Goal: Transaction & Acquisition: Purchase product/service

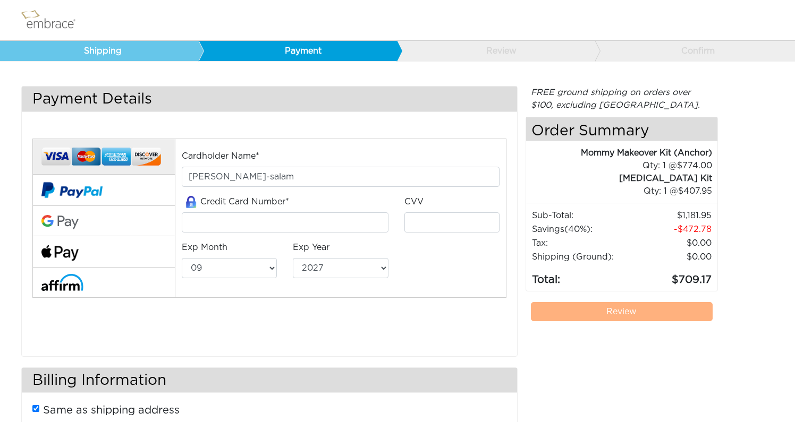
select select "9"
select select "2027"
click at [610, 151] on div "Mommy Makeover Kit (Anchor)" at bounding box center [619, 153] width 186 height 13
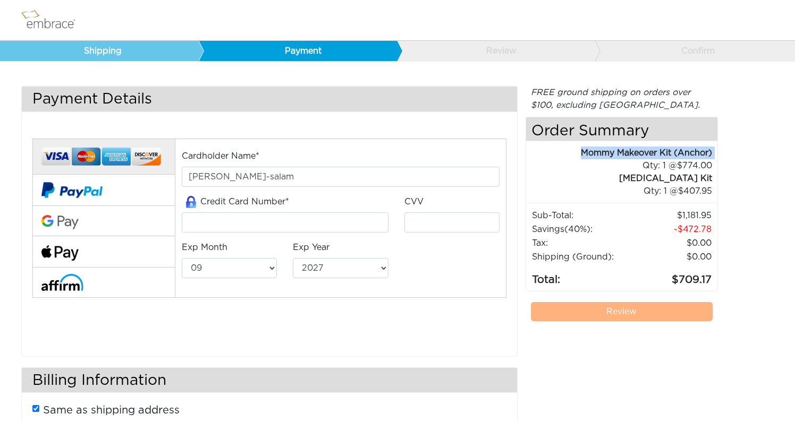
click at [33, 22] on img at bounding box center [53, 20] width 69 height 27
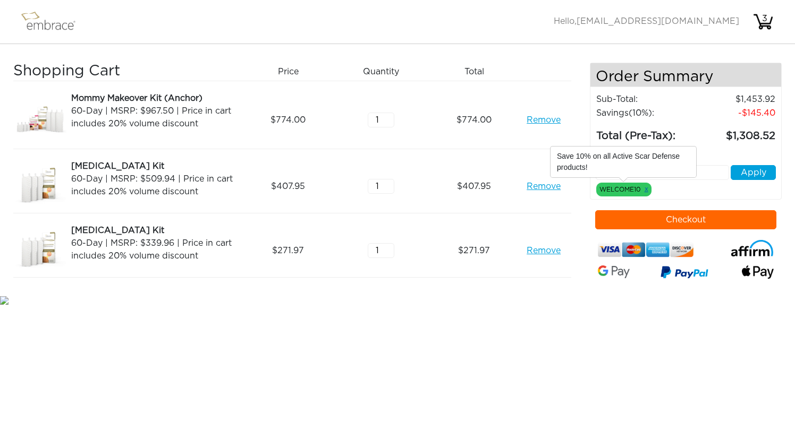
click at [645, 187] on link "x" at bounding box center [646, 189] width 4 height 10
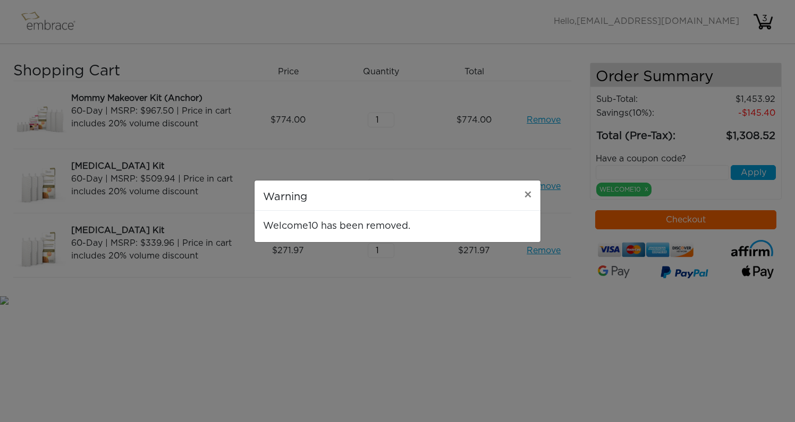
click at [651, 183] on div "Warning × Welcome10 has been removed." at bounding box center [397, 211] width 795 height 422
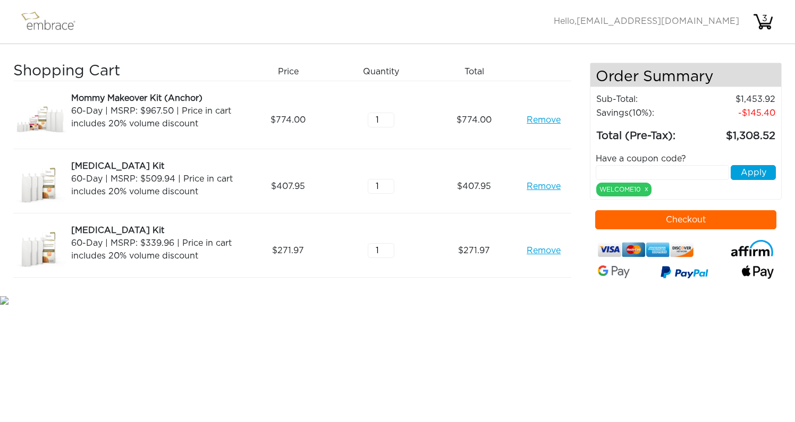
click at [650, 176] on input "text" at bounding box center [661, 172] width 133 height 15
type input "SEPTEMBERTREAT"
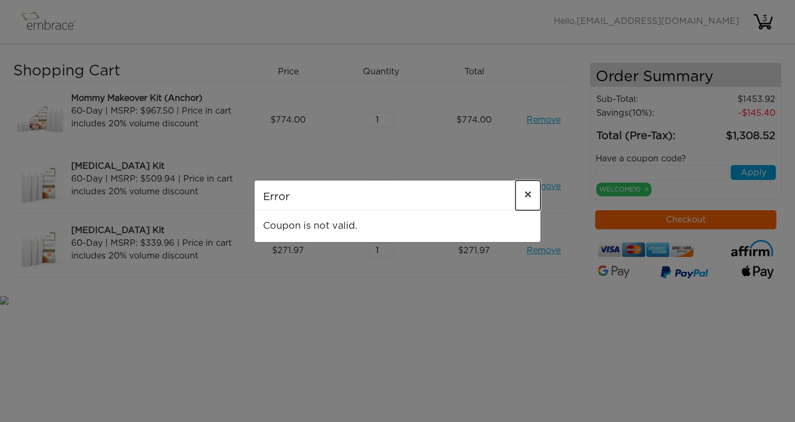
click at [530, 199] on span "×" at bounding box center [528, 195] width 8 height 13
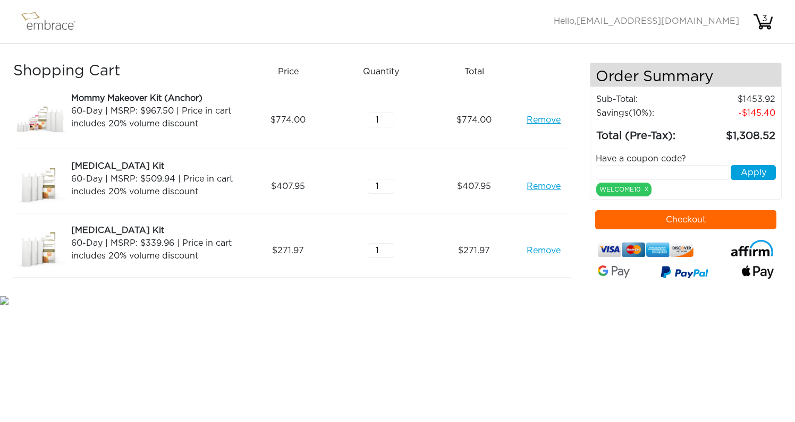
click at [634, 172] on input "text" at bounding box center [661, 172] width 133 height 15
type input "SEPTEMBERSTEAL"
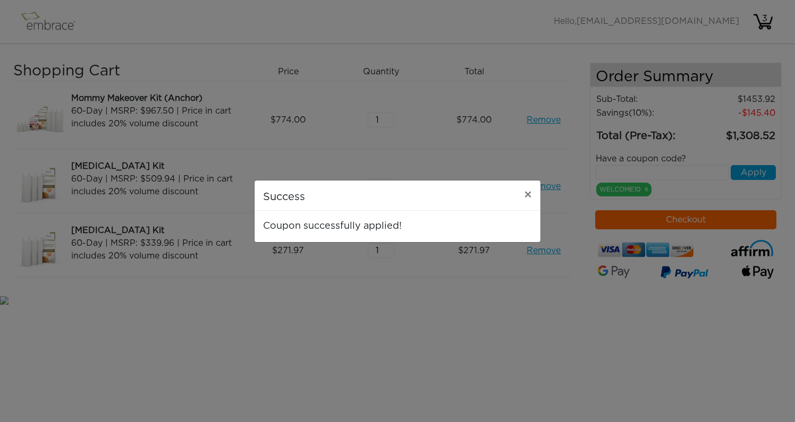
click at [558, 237] on div "Success × Coupon successfully applied!" at bounding box center [397, 211] width 795 height 422
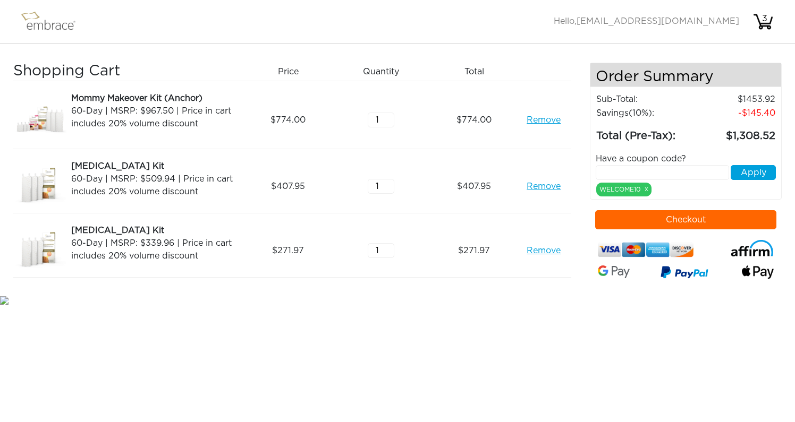
click at [718, 214] on button "Checkout" at bounding box center [686, 219] width 182 height 19
click at [649, 188] on div "WELCOME10 x" at bounding box center [623, 190] width 55 height 14
click at [646, 188] on link "x" at bounding box center [646, 189] width 4 height 10
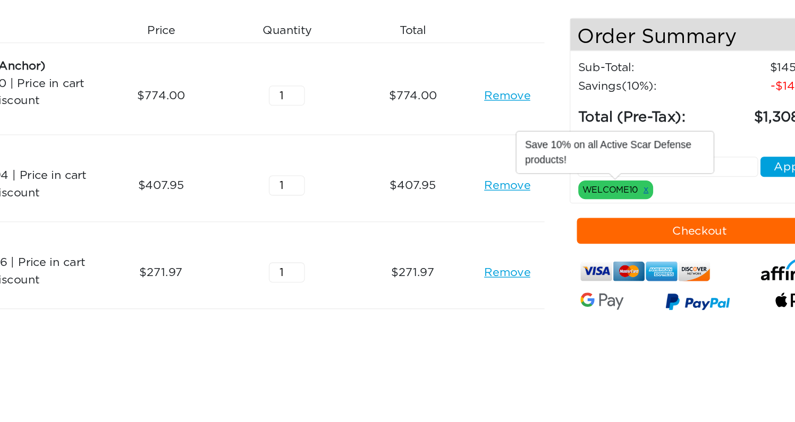
click at [646, 189] on link "x" at bounding box center [646, 189] width 4 height 10
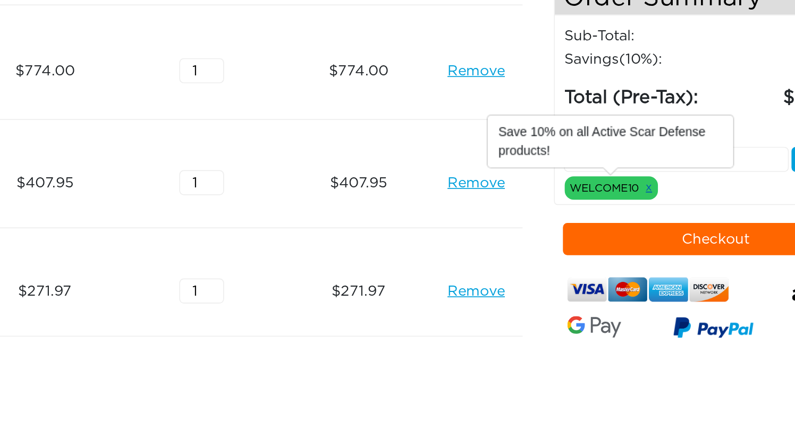
click at [644, 189] on link "x" at bounding box center [646, 189] width 4 height 10
click at [646, 189] on link "x" at bounding box center [646, 189] width 4 height 10
click at [624, 188] on div "WELCOME10 x" at bounding box center [623, 190] width 55 height 14
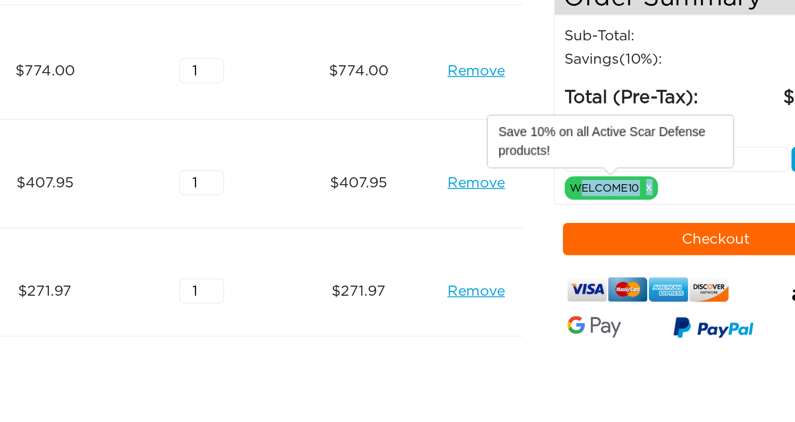
click at [624, 188] on div "WELCOME10 x" at bounding box center [623, 190] width 55 height 14
click at [645, 189] on link "x" at bounding box center [646, 189] width 4 height 10
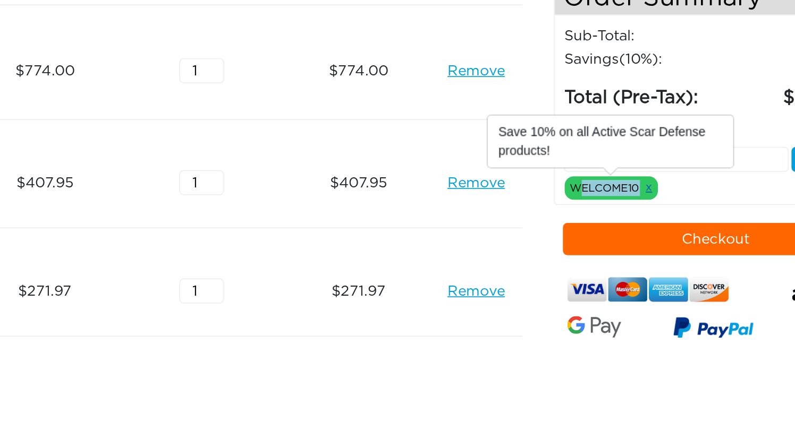
click at [645, 189] on link "x" at bounding box center [646, 189] width 4 height 10
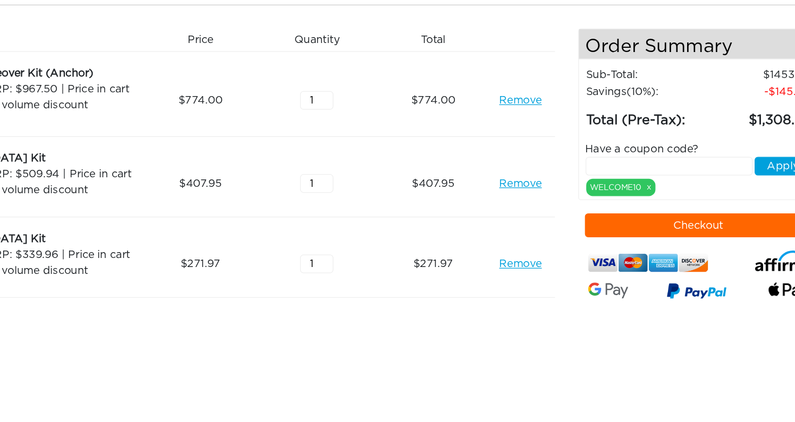
click at [701, 171] on input "text" at bounding box center [661, 172] width 133 height 15
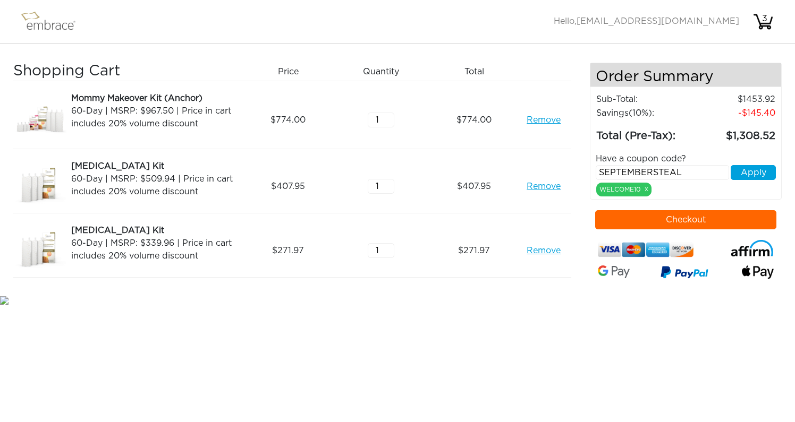
type input "SEPTEMBERSTEAL"
click at [730, 178] on button "Apply" at bounding box center [752, 172] width 45 height 15
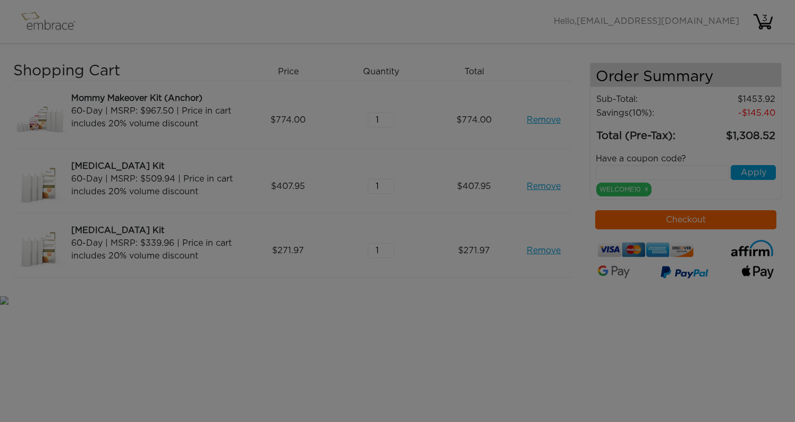
click at [736, 178] on div at bounding box center [397, 211] width 795 height 422
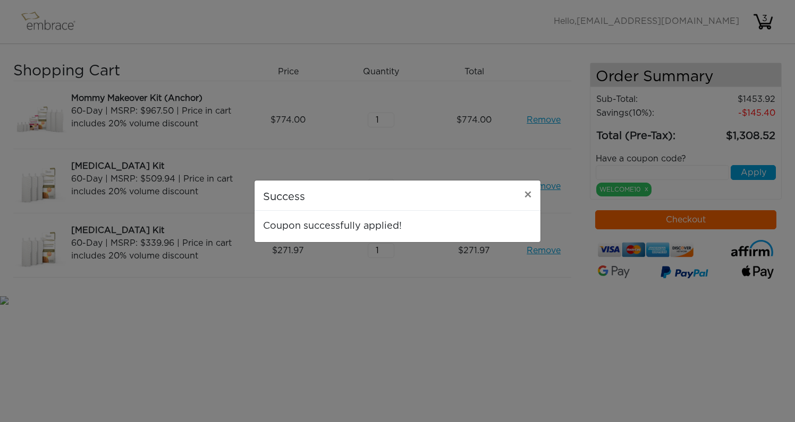
click at [736, 178] on div "Success × Coupon successfully applied!" at bounding box center [397, 211] width 795 height 422
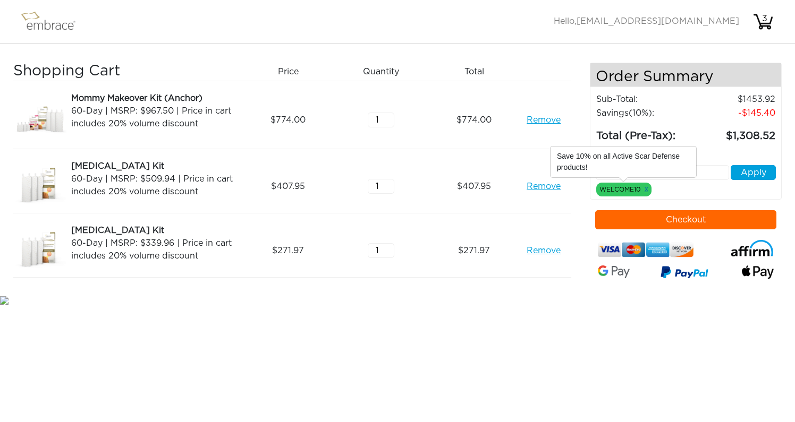
click at [646, 190] on link "x" at bounding box center [646, 189] width 4 height 10
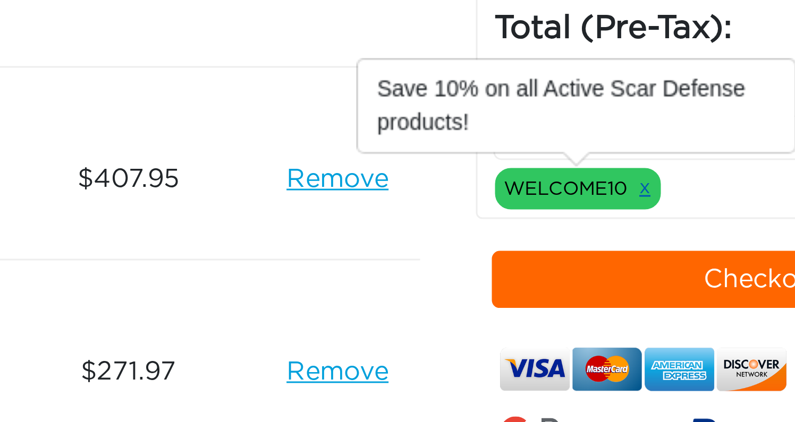
click at [646, 188] on link "x" at bounding box center [646, 189] width 4 height 10
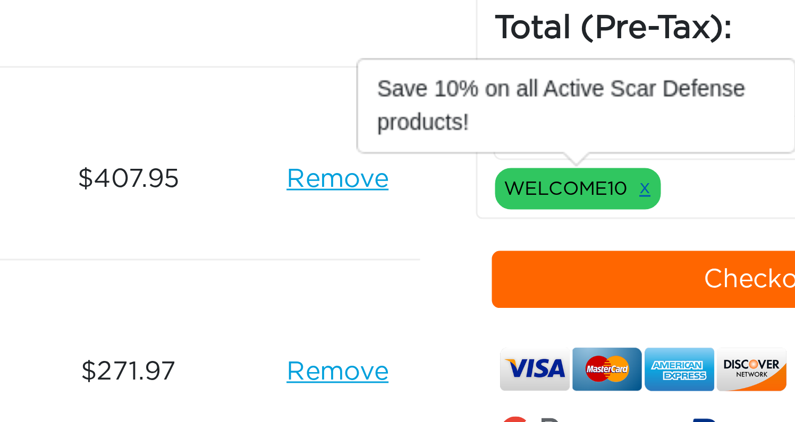
click at [646, 188] on link "x" at bounding box center [646, 189] width 4 height 10
click at [631, 188] on div "WELCOME10 x" at bounding box center [623, 190] width 55 height 14
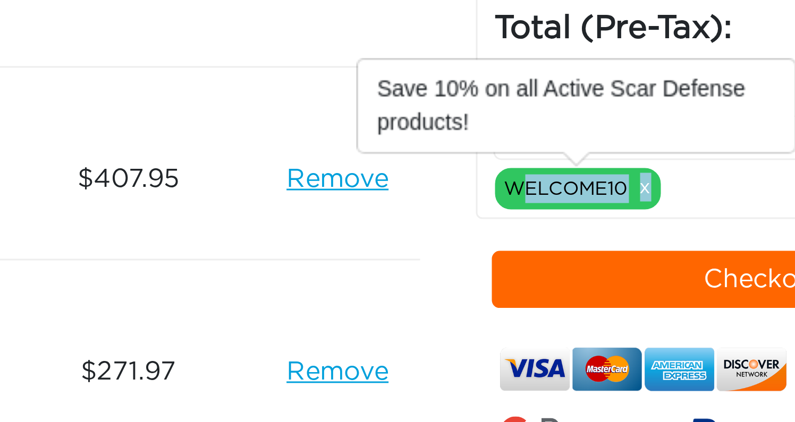
click at [631, 188] on div "WELCOME10 x" at bounding box center [623, 190] width 55 height 14
click at [648, 189] on div "WELCOME10 x" at bounding box center [623, 190] width 55 height 14
click at [645, 189] on link "x" at bounding box center [646, 189] width 4 height 10
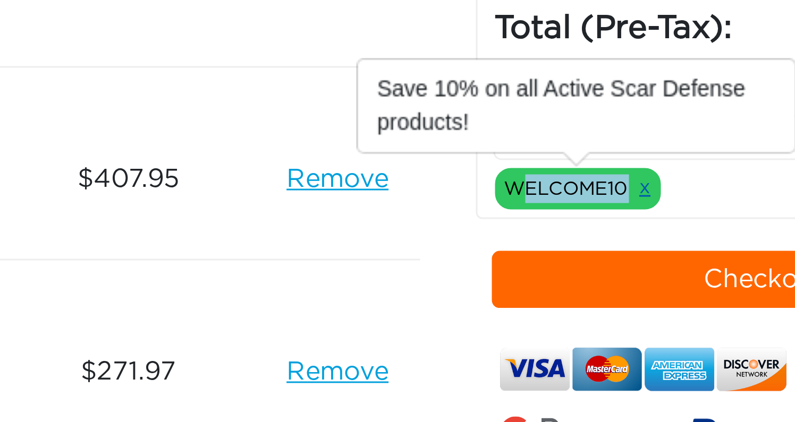
click at [645, 189] on link "x" at bounding box center [646, 189] width 4 height 10
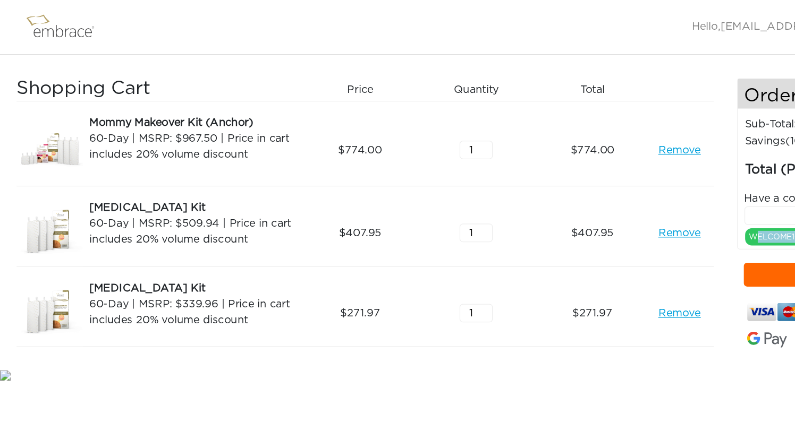
click at [38, 20] on img at bounding box center [53, 21] width 69 height 27
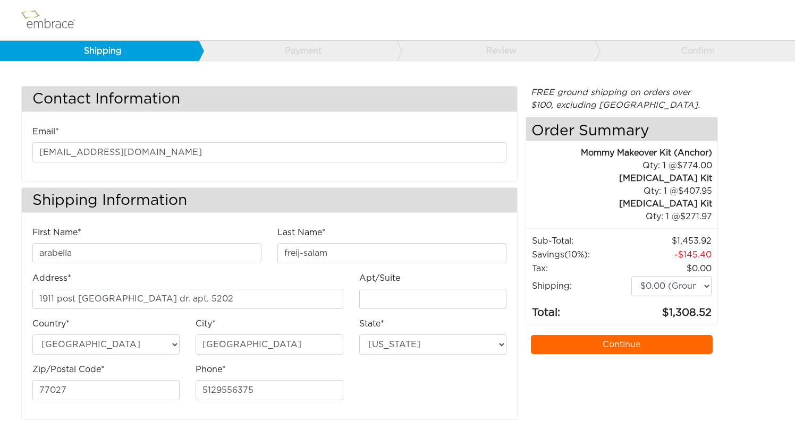
select select "[GEOGRAPHIC_DATA]"
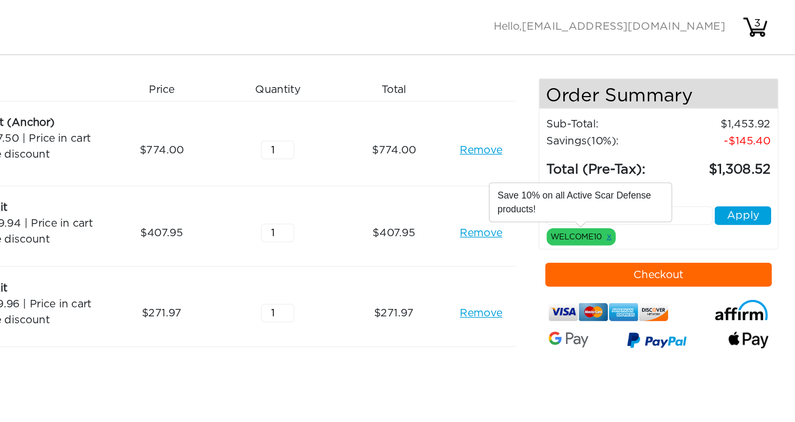
click at [646, 189] on link "x" at bounding box center [646, 189] width 4 height 10
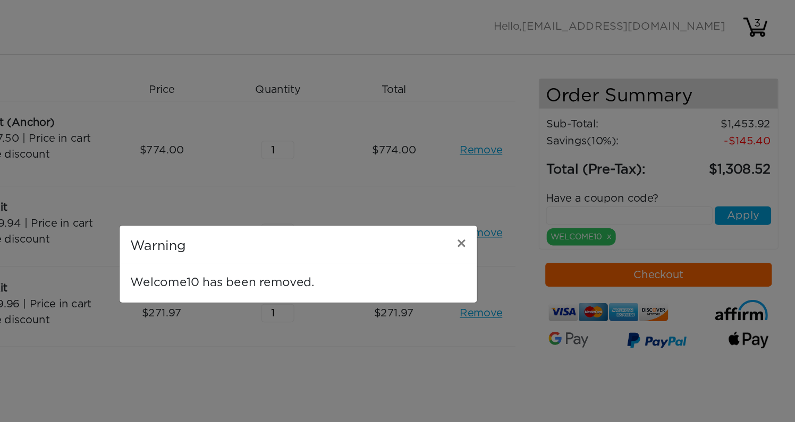
click at [390, 235] on div "Welcome10 has been removed." at bounding box center [397, 226] width 286 height 31
click at [557, 267] on div "Warning × Welcome10 has been removed." at bounding box center [397, 211] width 795 height 422
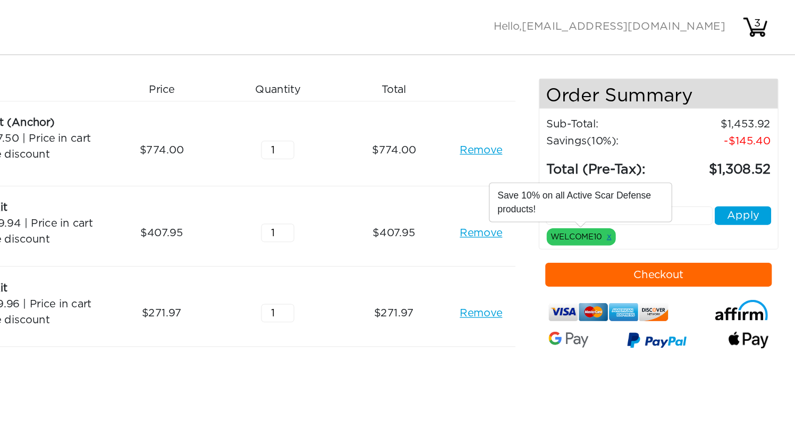
click at [646, 189] on link "x" at bounding box center [646, 189] width 4 height 10
click at [632, 192] on div "WELCOME10 x" at bounding box center [623, 190] width 55 height 14
click at [675, 16] on div "Activate Coupons Hello, arabellasvw@me.com 3" at bounding box center [664, 22] width 220 height 30
click at [640, 21] on span "Hello, arabellasvw@me.com" at bounding box center [646, 21] width 185 height 8
click at [768, 20] on div "3" at bounding box center [764, 18] width 21 height 13
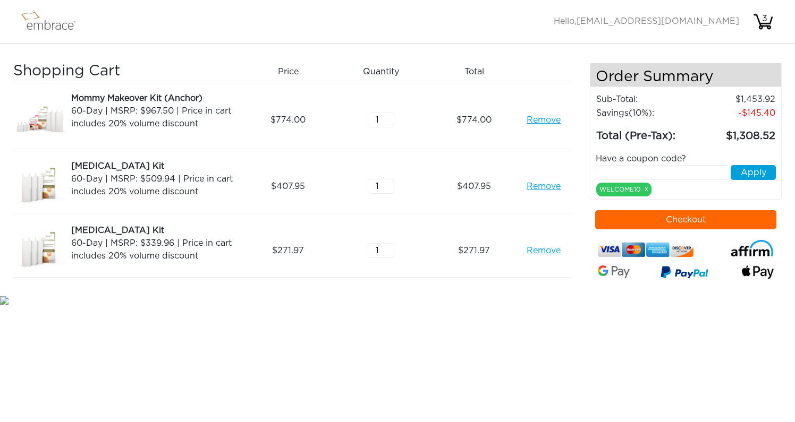
click at [655, 171] on input "text" at bounding box center [661, 172] width 133 height 15
type input "SEPTEMERSTEAL"
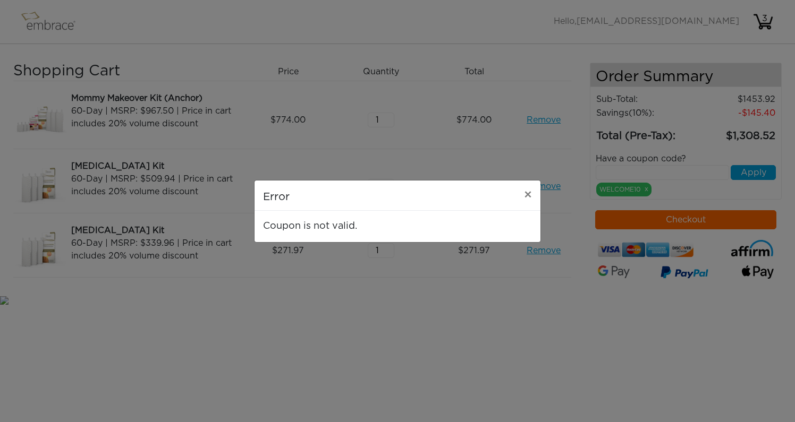
click at [517, 217] on div "Coupon is not valid." at bounding box center [397, 226] width 286 height 31
click at [529, 199] on span "×" at bounding box center [528, 195] width 8 height 13
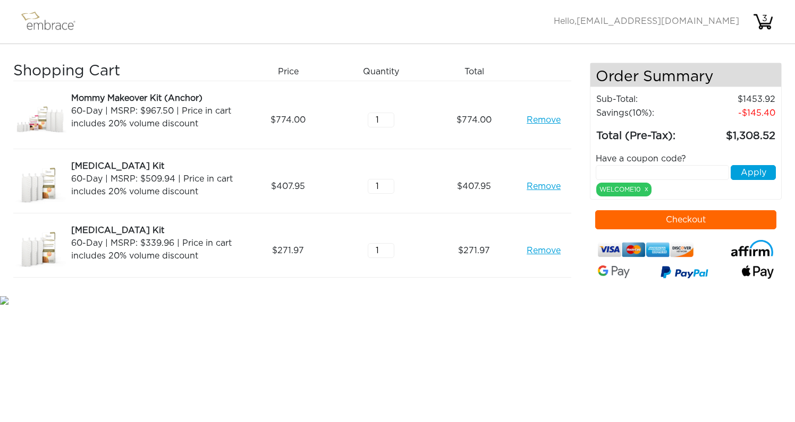
click at [630, 172] on input "text" at bounding box center [661, 172] width 133 height 15
type input "SEPTEMEBERSTEAL"
click at [764, 168] on button "Apply" at bounding box center [752, 172] width 45 height 15
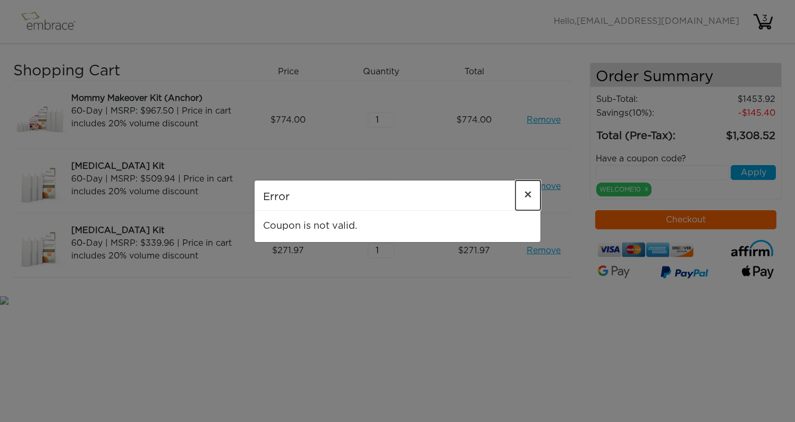
click at [528, 194] on span "×" at bounding box center [528, 195] width 8 height 13
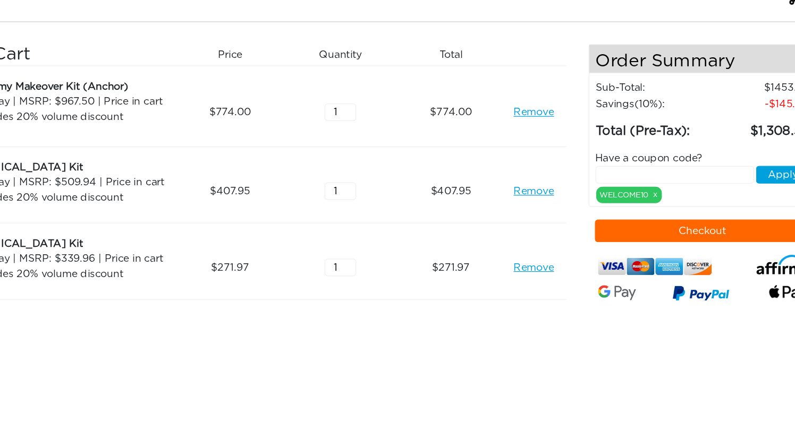
click at [630, 179] on input "text" at bounding box center [661, 172] width 133 height 15
type input "SEPTEMBERSTEAL"
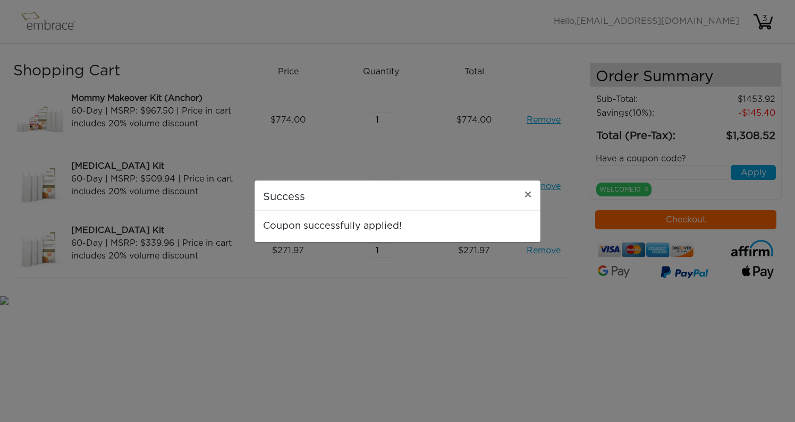
click at [550, 234] on div "Success × Coupon successfully applied!" at bounding box center [397, 211] width 795 height 422
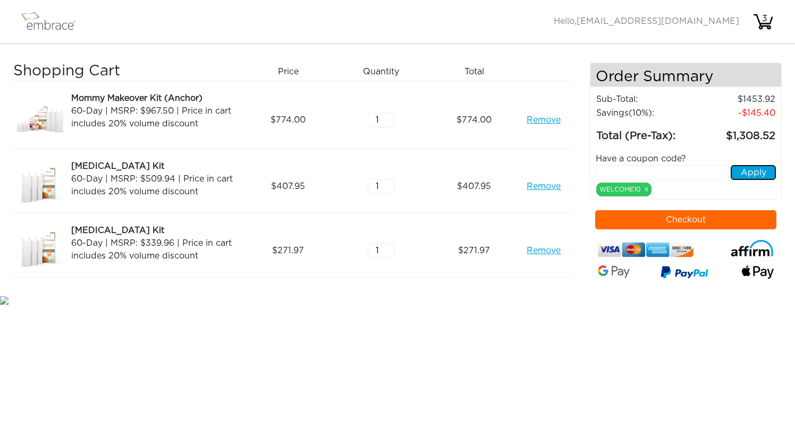
click at [761, 176] on button "Apply" at bounding box center [752, 172] width 45 height 15
click at [667, 22] on span "[EMAIL_ADDRESS][DOMAIN_NAME]" at bounding box center [657, 21] width 163 height 8
click at [759, 25] on img at bounding box center [762, 21] width 21 height 21
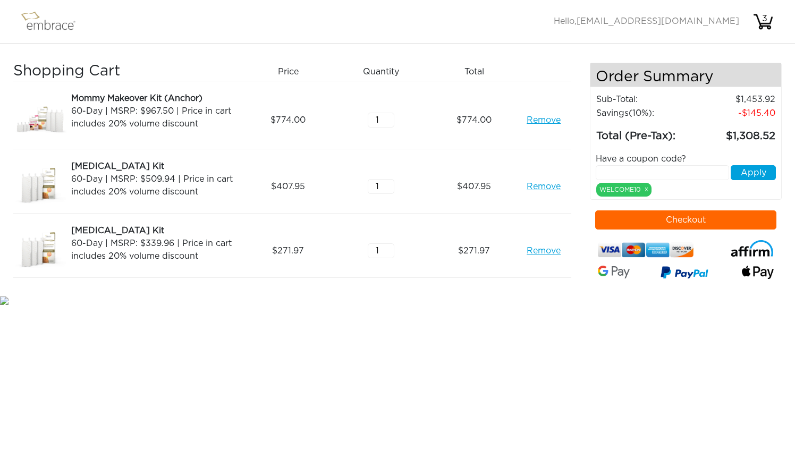
click at [52, 27] on img at bounding box center [53, 21] width 69 height 27
click at [14, 58] on div "Shopping Cart Price Quantity Qty Total Mommy Makeover Kit (Anchor) 60-Day | MSR…" at bounding box center [397, 169] width 795 height 250
click at [743, 228] on button "Checkout" at bounding box center [686, 219] width 182 height 19
click at [644, 194] on div "WELCOME10 x" at bounding box center [623, 190] width 55 height 14
click at [645, 193] on link "x" at bounding box center [646, 189] width 4 height 10
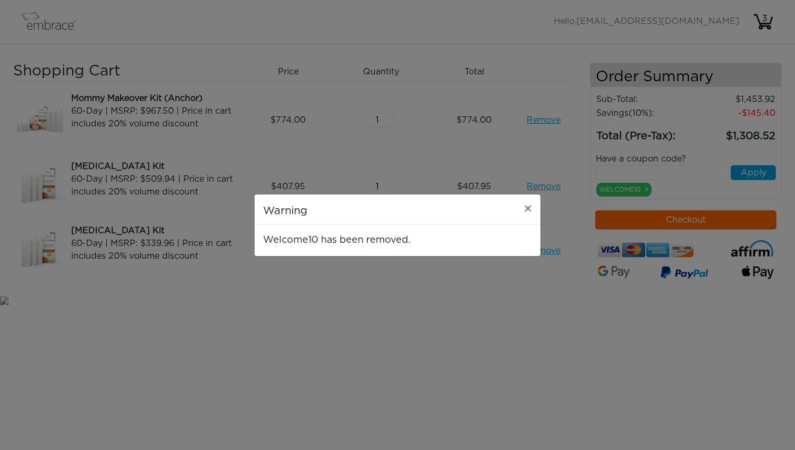
click at [638, 246] on div "Warning × Welcome10 has been removed." at bounding box center [397, 225] width 795 height 450
click at [531, 210] on span "×" at bounding box center [528, 209] width 8 height 13
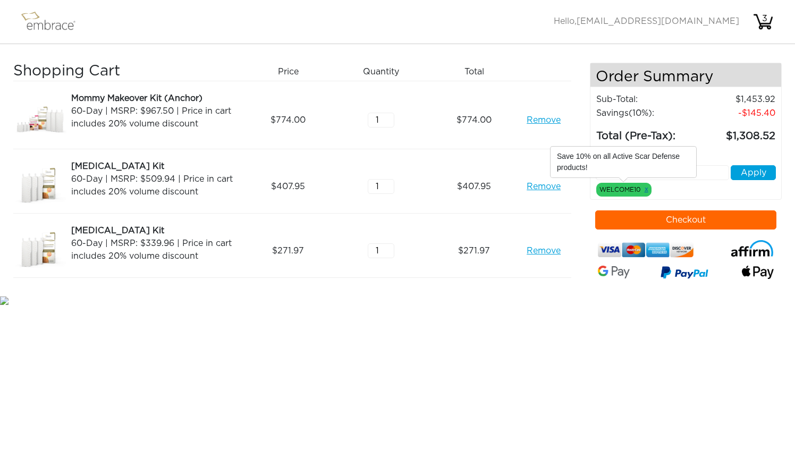
click at [646, 190] on link "x" at bounding box center [646, 189] width 4 height 10
click at [49, 20] on img at bounding box center [53, 21] width 69 height 27
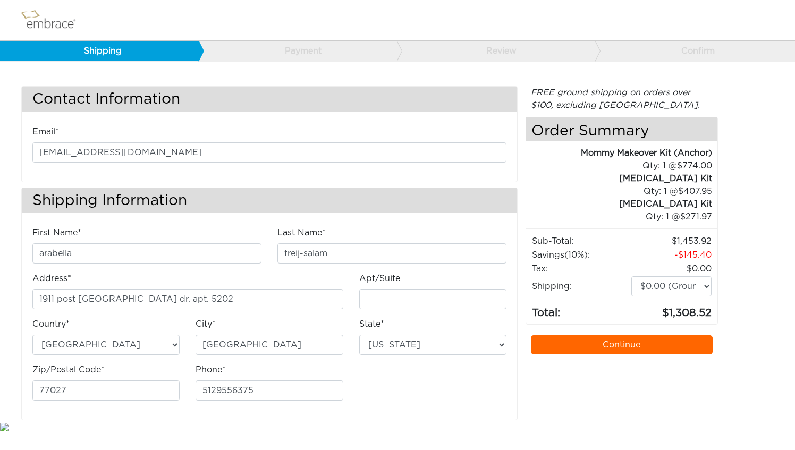
select select "[GEOGRAPHIC_DATA]"
click at [742, 219] on div "Contact Information Email* [EMAIL_ADDRESS][DOMAIN_NAME] Shipping Information Fi…" at bounding box center [397, 253] width 768 height 334
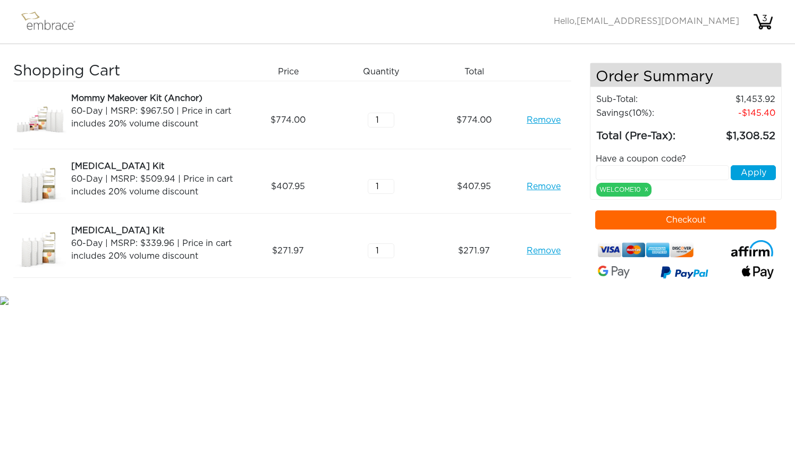
click at [722, 24] on span "[EMAIL_ADDRESS][DOMAIN_NAME]" at bounding box center [657, 21] width 163 height 8
click at [59, 33] on img at bounding box center [53, 21] width 69 height 27
click at [735, 20] on span "[EMAIL_ADDRESS][DOMAIN_NAME]" at bounding box center [657, 21] width 163 height 8
click at [648, 20] on span "[EMAIL_ADDRESS][DOMAIN_NAME]" at bounding box center [657, 21] width 163 height 8
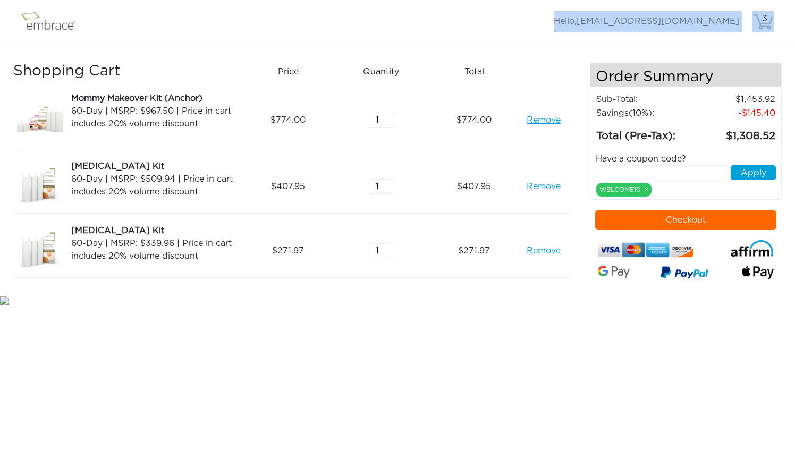
click at [648, 20] on span "[EMAIL_ADDRESS][DOMAIN_NAME]" at bounding box center [657, 21] width 163 height 8
click at [648, 20] on span "arabellasvw@me.com" at bounding box center [657, 21] width 163 height 8
click at [691, 22] on span "arabellasvw@me.com" at bounding box center [657, 21] width 163 height 8
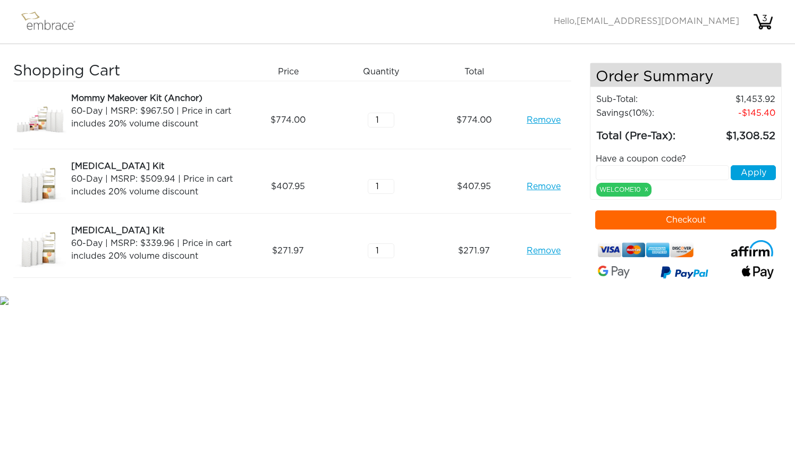
click at [691, 22] on span "[EMAIL_ADDRESS][DOMAIN_NAME]" at bounding box center [657, 21] width 163 height 8
click at [671, 37] on nav "Activate Coupons Hello, arabellasvw@me.com 3" at bounding box center [397, 22] width 795 height 44
click at [655, 21] on span "[EMAIL_ADDRESS][DOMAIN_NAME]" at bounding box center [657, 21] width 163 height 8
click at [121, 128] on div "60-Day | MSRP: $967.50 | Price in cart includes 20% volume discount" at bounding box center [154, 117] width 166 height 25
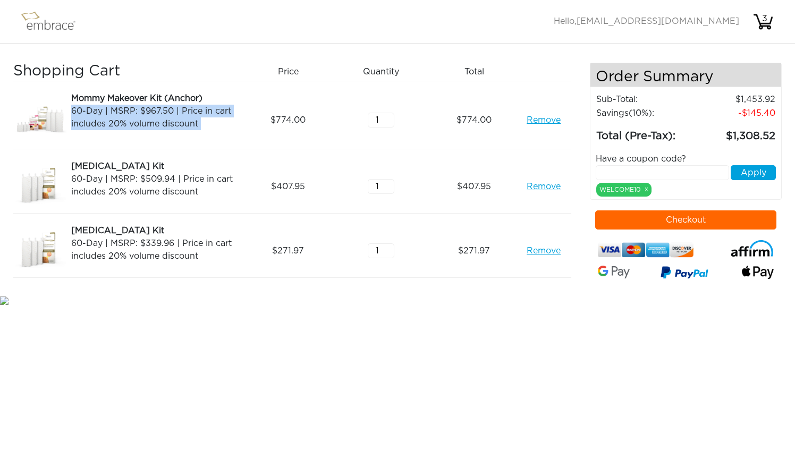
click at [121, 128] on div "60-Day | MSRP: $967.50 | Price in cart includes 20% volume discount" at bounding box center [154, 117] width 166 height 25
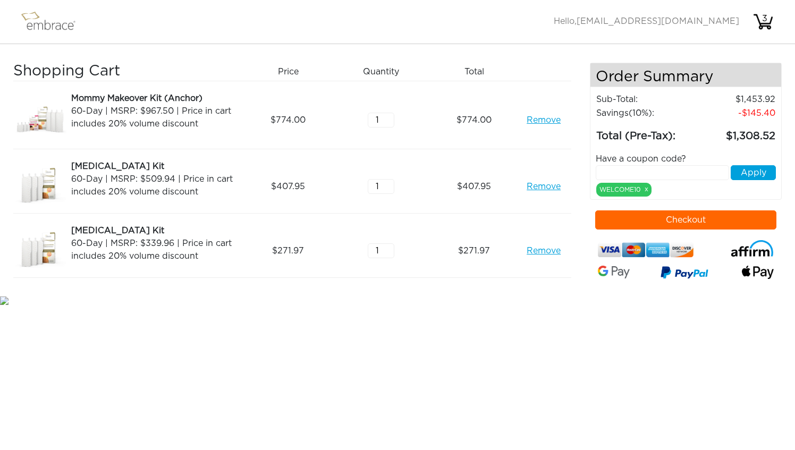
click at [167, 250] on div "60-Day | MSRP: $339.96 | Price in cart includes 20% volume discount" at bounding box center [154, 249] width 166 height 25
click at [679, 175] on input "text" at bounding box center [661, 172] width 133 height 15
type input "SEPTEMBERSTEAL"
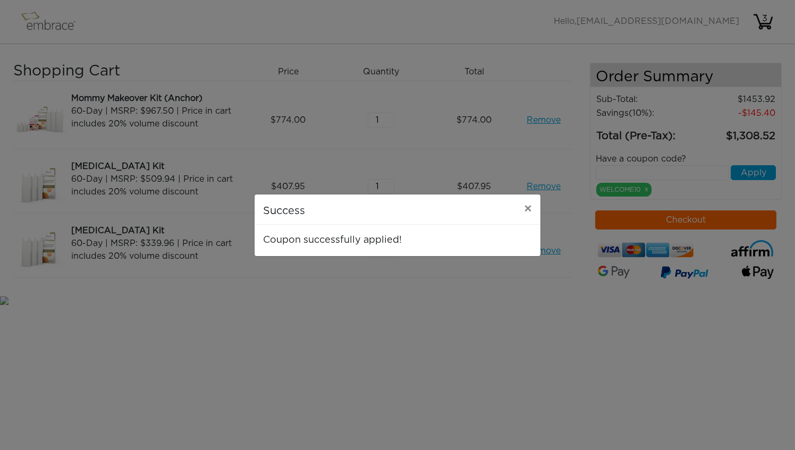
click at [680, 234] on div "Success × Coupon successfully applied!" at bounding box center [397, 225] width 795 height 450
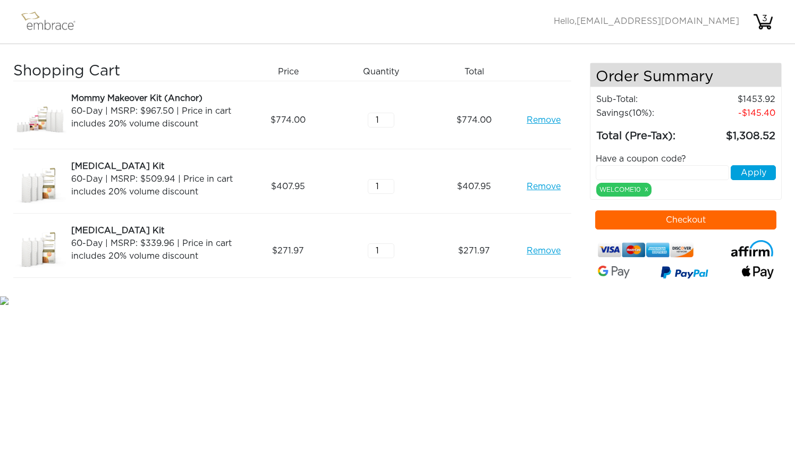
click at [679, 173] on input "text" at bounding box center [661, 172] width 133 height 15
type input "SEPTEMBERSTEAL"
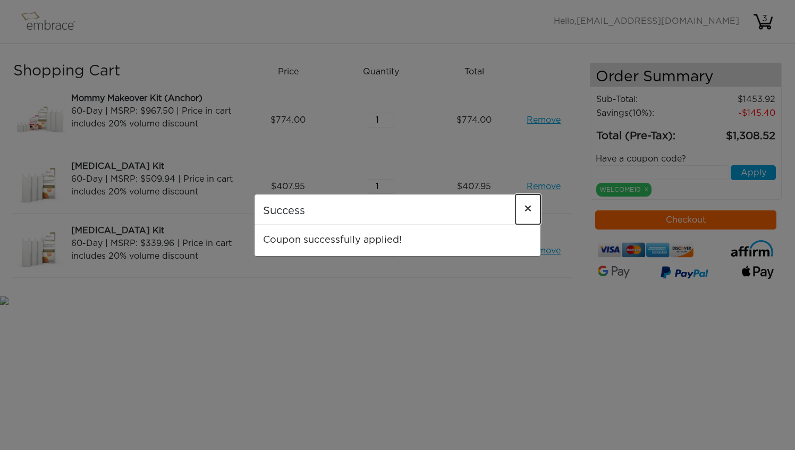
click at [525, 209] on span "×" at bounding box center [528, 209] width 8 height 13
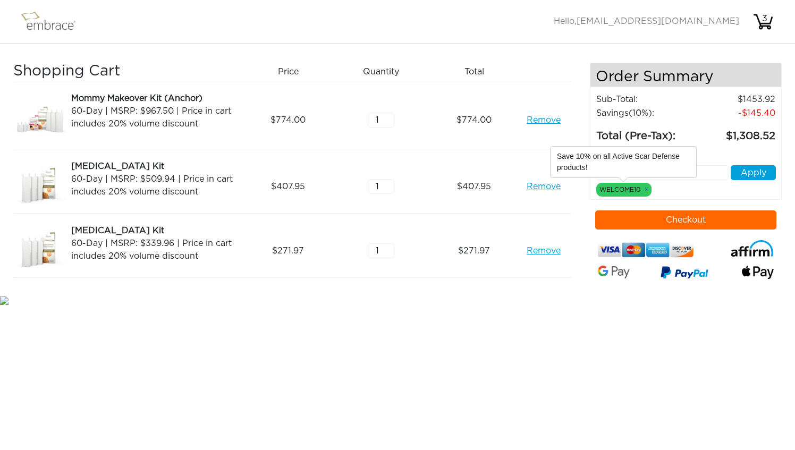
click at [646, 189] on link "x" at bounding box center [646, 189] width 4 height 10
click at [628, 189] on div "WELCOME10 x" at bounding box center [623, 190] width 55 height 14
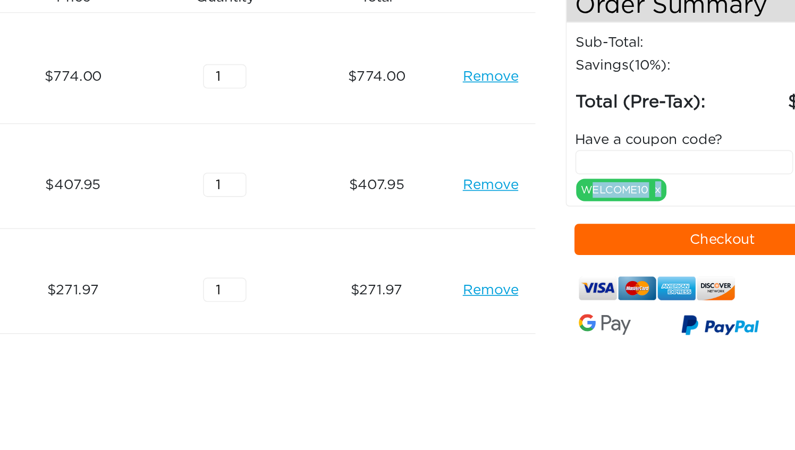
click at [670, 218] on button "Checkout" at bounding box center [686, 219] width 182 height 19
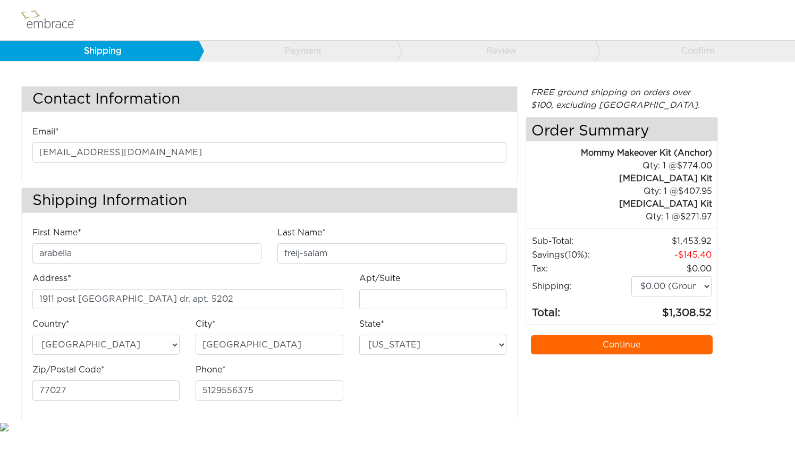
select select "TX"
click at [624, 340] on link "Continue" at bounding box center [622, 344] width 182 height 19
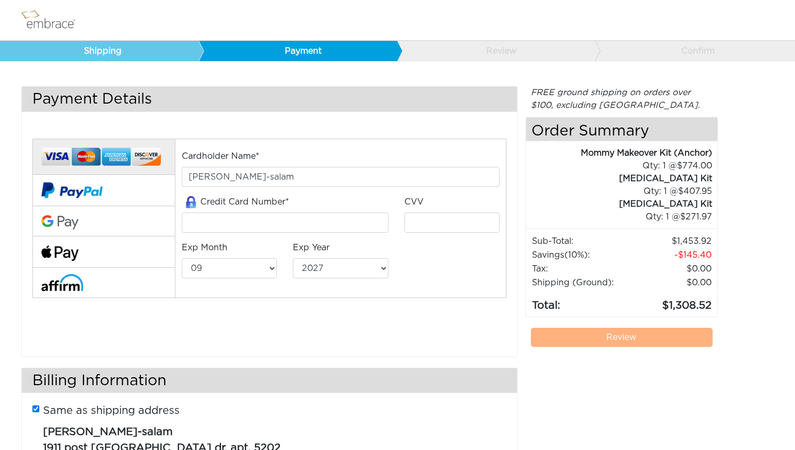
select select "9"
select select "2027"
click at [500, 57] on link "Review" at bounding box center [495, 51] width 199 height 20
click at [165, 53] on link "Shipping" at bounding box center [99, 51] width 199 height 20
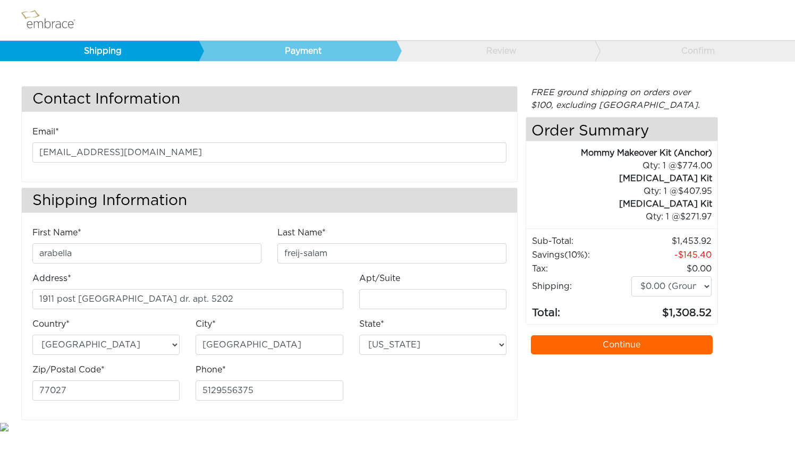
select select "[GEOGRAPHIC_DATA]"
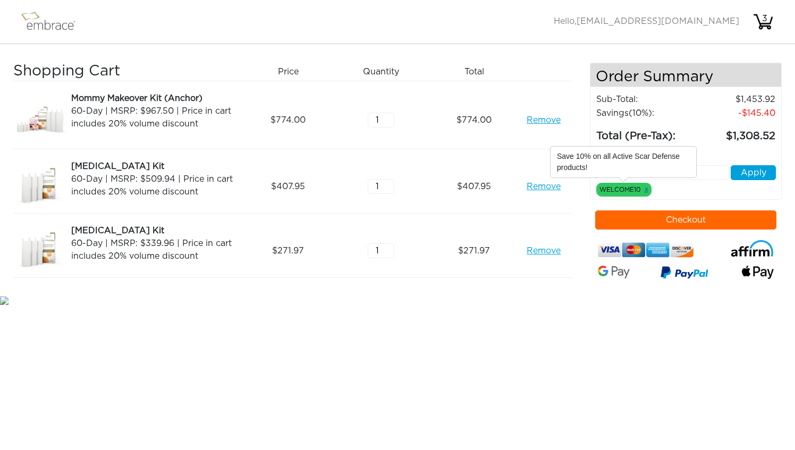
click at [646, 188] on link "x" at bounding box center [646, 189] width 4 height 10
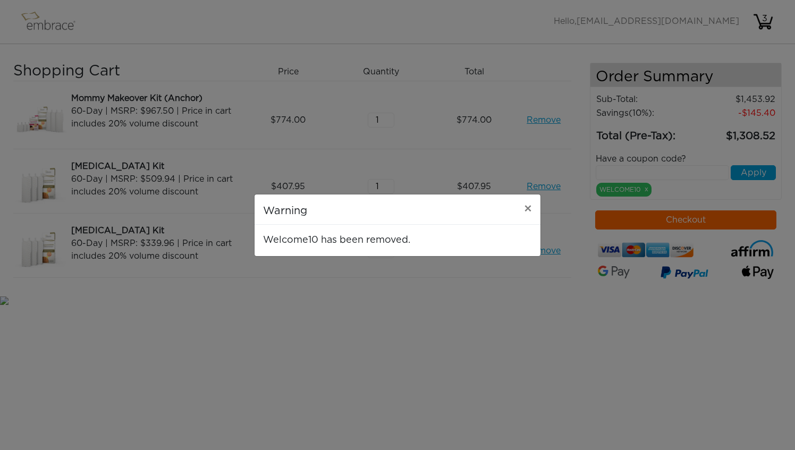
click at [502, 223] on div "Warning ×" at bounding box center [397, 209] width 286 height 30
